Goal: Information Seeking & Learning: Learn about a topic

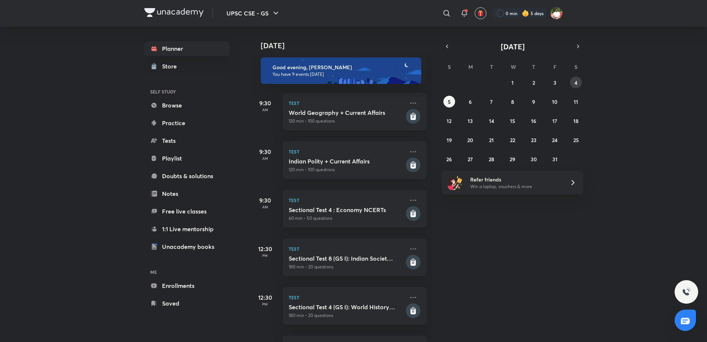
click at [575, 80] on abbr "4" at bounding box center [575, 82] width 3 height 7
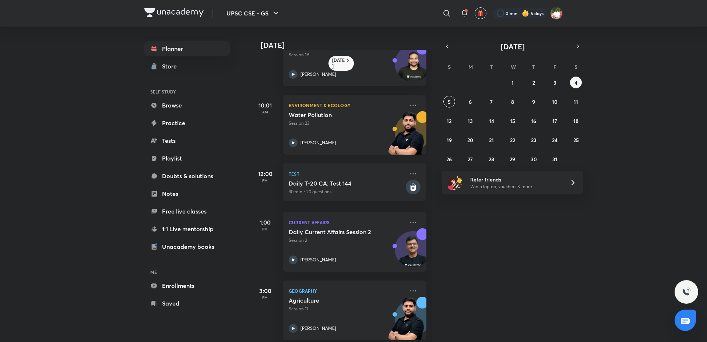
scroll to position [74, 0]
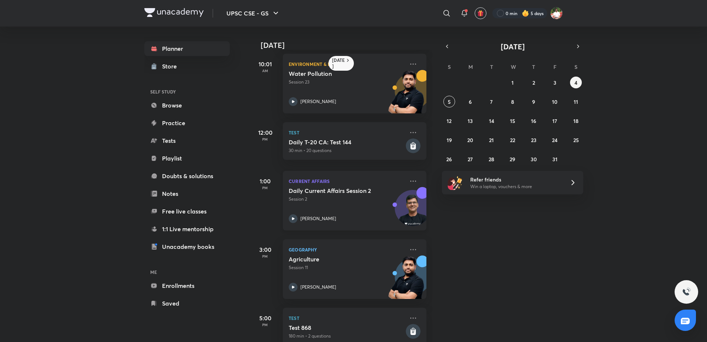
click at [339, 194] on h5 "Daily Current Affairs Session 2" at bounding box center [335, 190] width 92 height 7
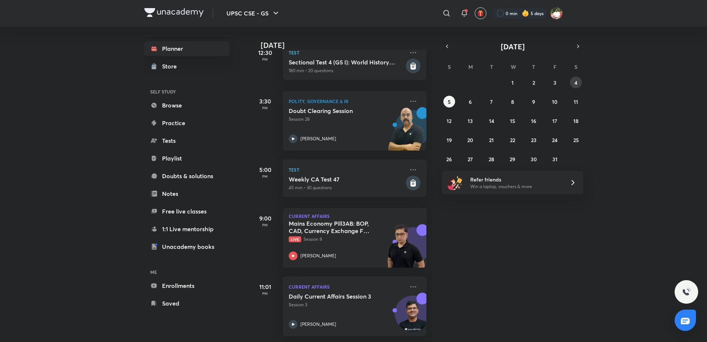
click at [572, 81] on button "4" at bounding box center [576, 83] width 12 height 12
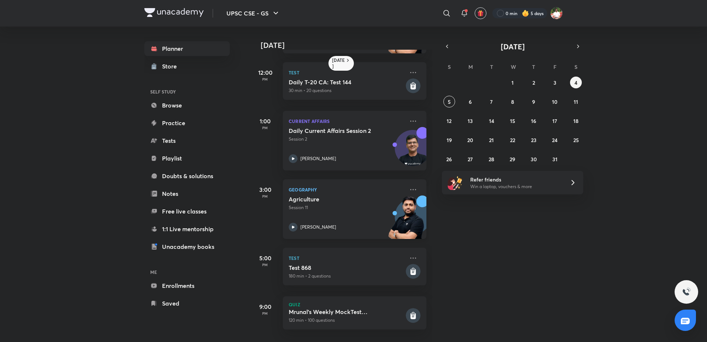
scroll to position [102, 0]
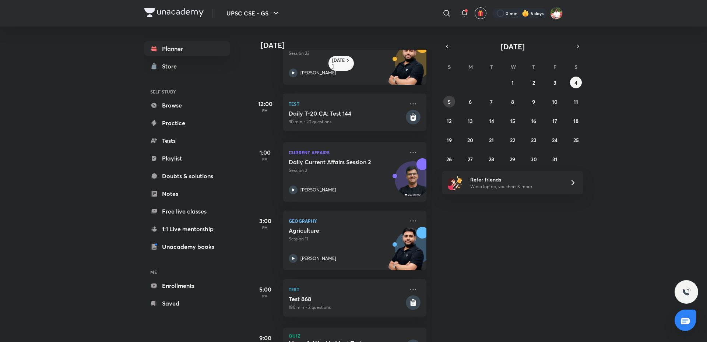
click at [445, 101] on button "5" at bounding box center [449, 102] width 12 height 12
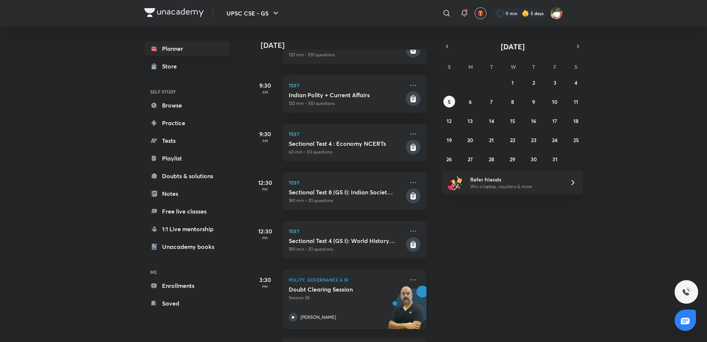
scroll to position [0, 0]
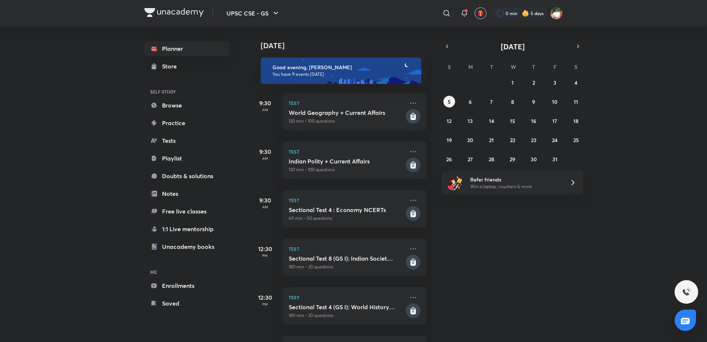
drag, startPoint x: 593, startPoint y: 331, endPoint x: 569, endPoint y: 318, distance: 27.2
click at [591, 333] on div "Today Good evening, Shashank You have 9 events today 9:30 AM Test World Geograp…" at bounding box center [477, 185] width 455 height 316
drag, startPoint x: 483, startPoint y: 253, endPoint x: 304, endPoint y: 256, distance: 178.6
click at [483, 251] on div "Today Good evening, Shashank You have 9 events today 9:30 AM Test World Geograp…" at bounding box center [477, 185] width 455 height 316
click at [517, 261] on div "Today Good evening, Shashank You have 9 events today 9:30 AM Test World Geograp…" at bounding box center [477, 185] width 455 height 316
